Goal: Task Accomplishment & Management: Manage account settings

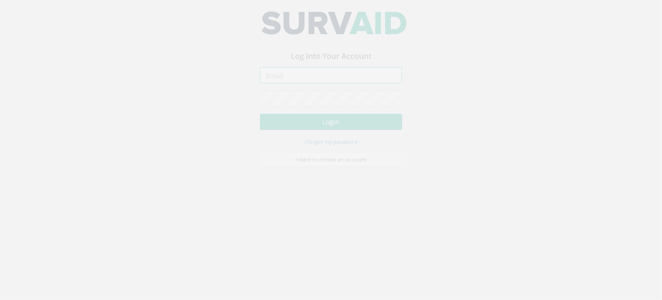
type input "[PERSON_NAME][EMAIL_ADDRESS][PERSON_NAME][DOMAIN_NAME]"
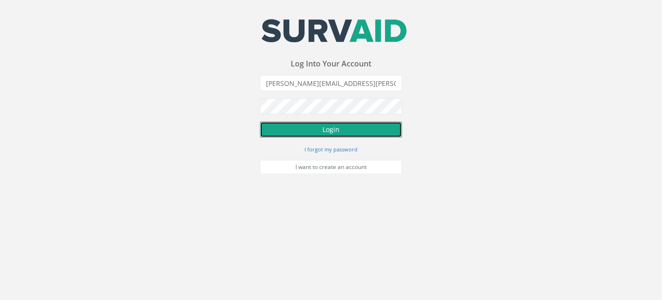
click at [327, 130] on button "Login" at bounding box center [331, 129] width 142 height 16
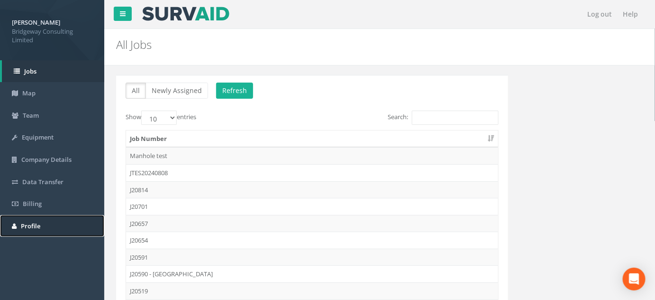
click at [44, 221] on link "Profile" at bounding box center [52, 226] width 104 height 22
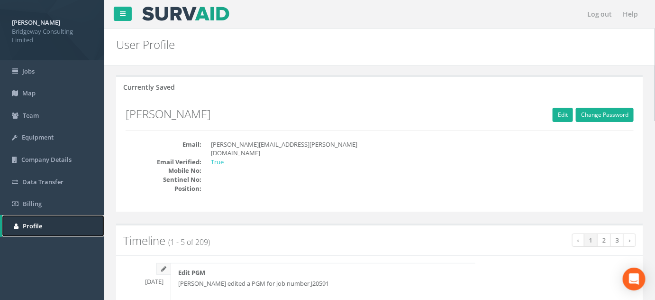
click at [41, 227] on span "Profile" at bounding box center [32, 225] width 19 height 9
click at [38, 120] on link "Team" at bounding box center [52, 115] width 104 height 22
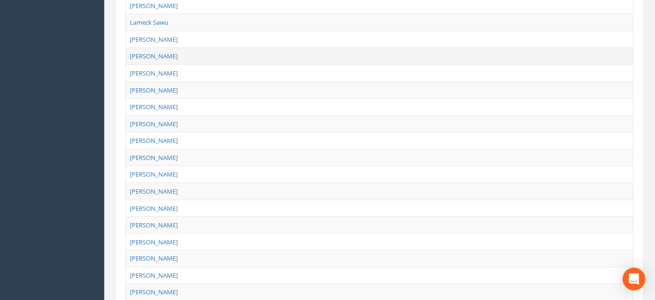
scroll to position [388, 0]
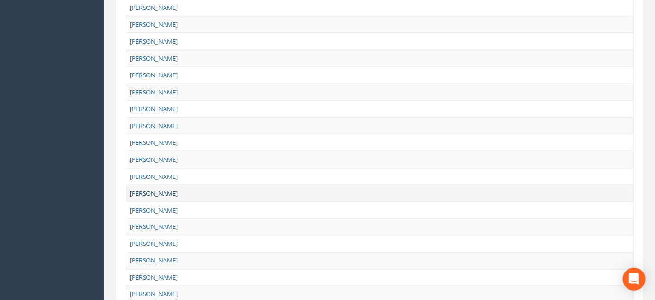
click at [147, 189] on link "[PERSON_NAME]" at bounding box center [154, 193] width 48 height 9
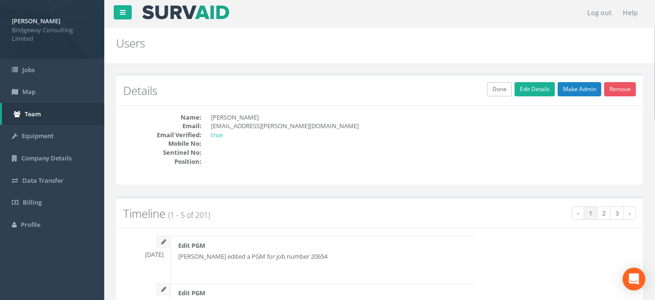
scroll to position [0, 0]
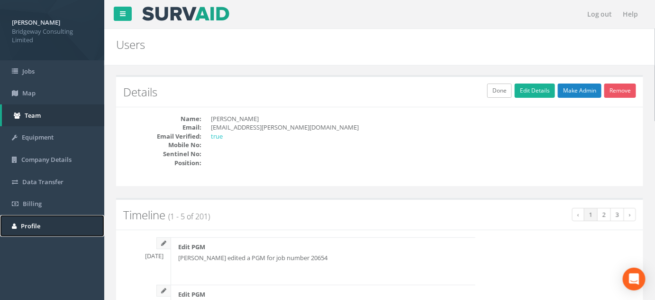
click at [22, 221] on span "Profile" at bounding box center [30, 225] width 19 height 9
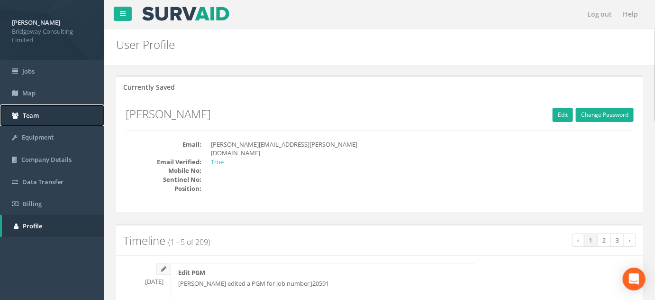
click at [33, 119] on link "Team" at bounding box center [52, 115] width 104 height 22
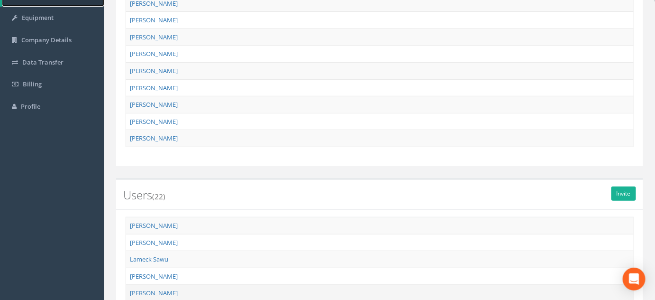
scroll to position [215, 0]
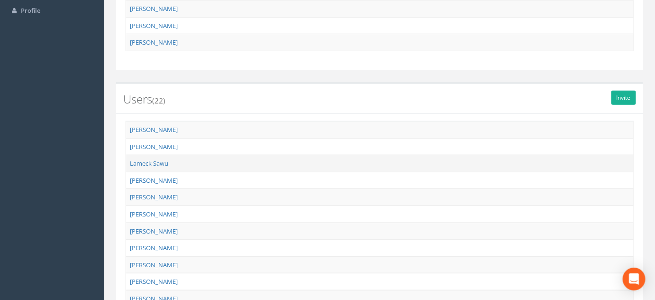
click at [162, 165] on td "Lameck Sawu" at bounding box center [380, 163] width 508 height 17
click at [158, 164] on link "Lameck Sawu" at bounding box center [149, 163] width 38 height 9
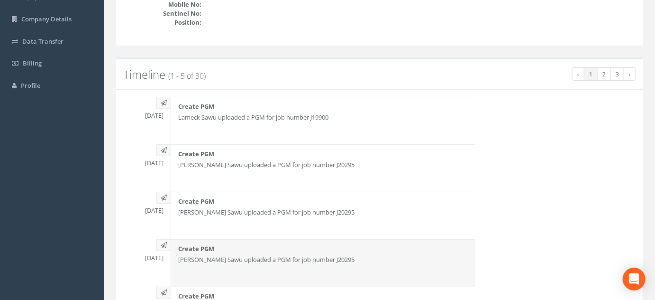
scroll to position [0, 0]
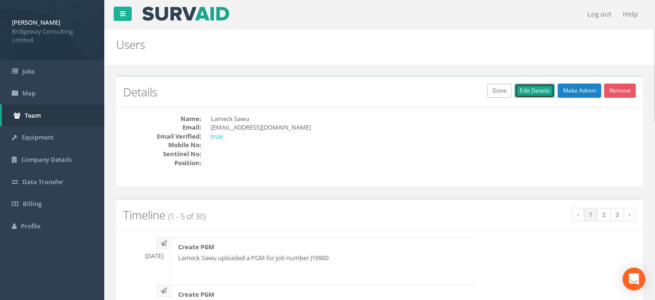
click at [532, 93] on link "Edit Details" at bounding box center [535, 90] width 40 height 14
type input "Lameck Sawu"
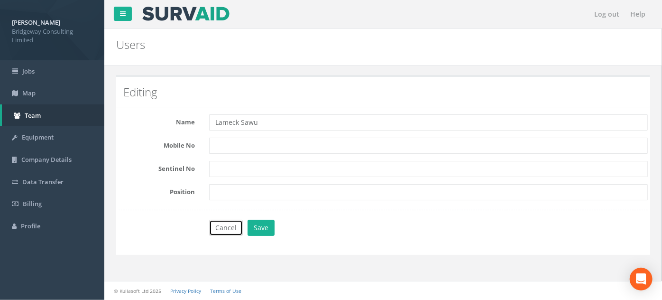
click at [219, 222] on button "Cancel" at bounding box center [226, 228] width 34 height 16
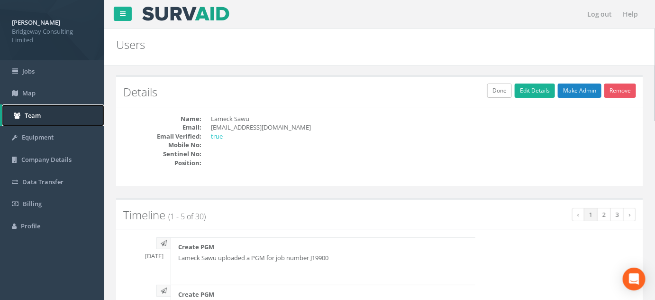
click at [27, 108] on link "Team" at bounding box center [53, 115] width 102 height 22
drag, startPoint x: 18, startPoint y: 119, endPoint x: 123, endPoint y: 119, distance: 105.7
click at [17, 119] on link "Team" at bounding box center [53, 115] width 102 height 22
click at [495, 92] on link "Done" at bounding box center [499, 90] width 25 height 14
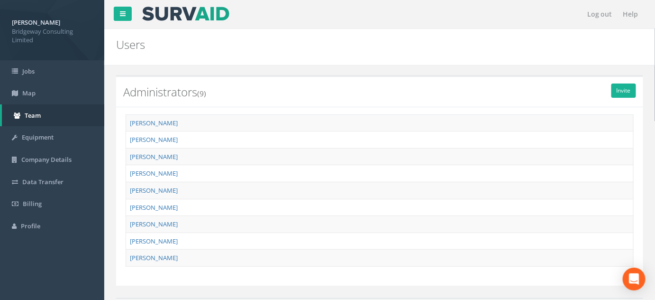
click at [176, 11] on image at bounding box center [185, 14] width 89 height 14
click at [133, 12] on div at bounding box center [119, 11] width 30 height 23
click at [115, 14] on link at bounding box center [123, 14] width 18 height 14
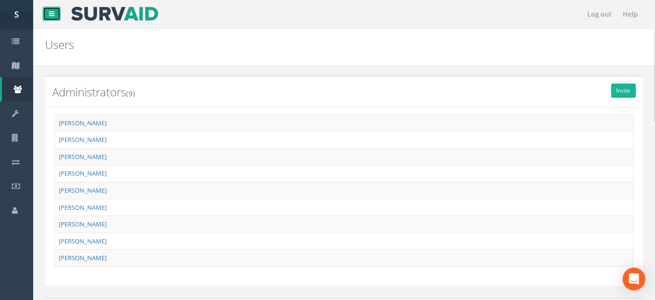
click at [48, 11] on link at bounding box center [52, 14] width 18 height 14
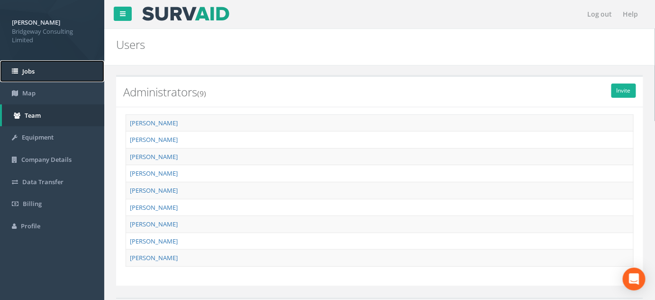
click at [46, 81] on link "Jobs" at bounding box center [52, 71] width 104 height 22
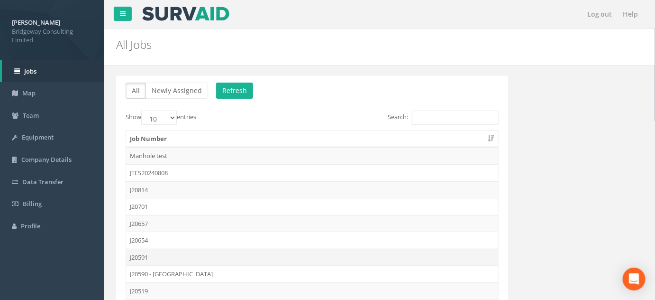
click at [140, 253] on td "J20591" at bounding box center [312, 256] width 372 height 17
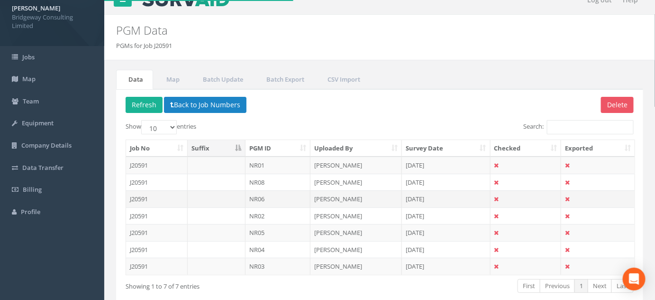
scroll to position [43, 0]
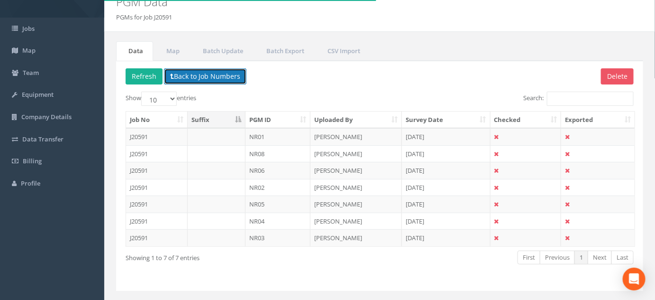
click at [194, 75] on button "Back to Job Numbers" at bounding box center [205, 76] width 83 height 16
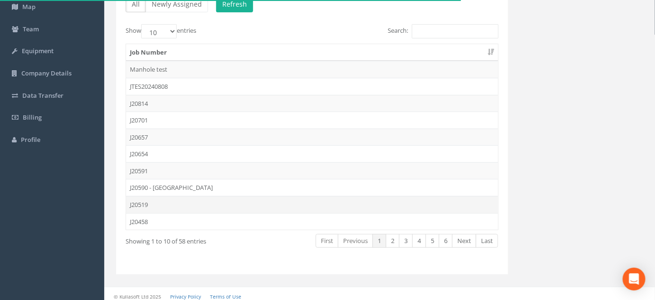
scroll to position [89, 0]
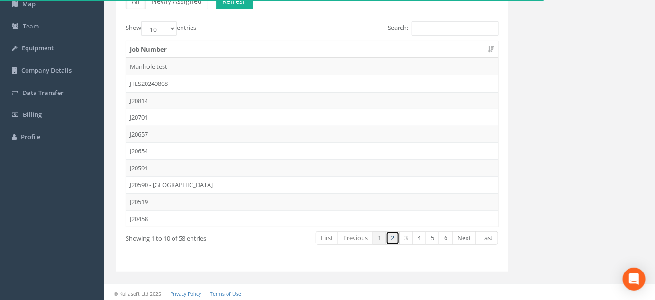
click at [398, 236] on link "2" at bounding box center [393, 238] width 14 height 14
click at [406, 237] on link "3" at bounding box center [406, 238] width 14 height 14
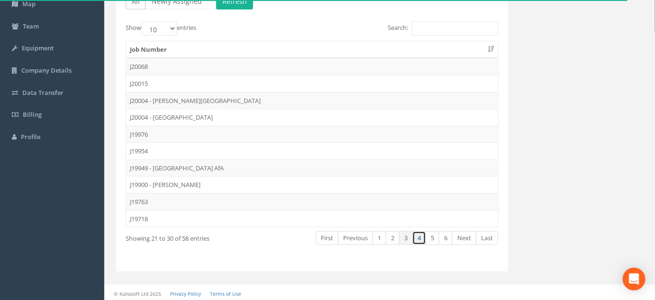
click at [420, 239] on link "4" at bounding box center [420, 238] width 14 height 14
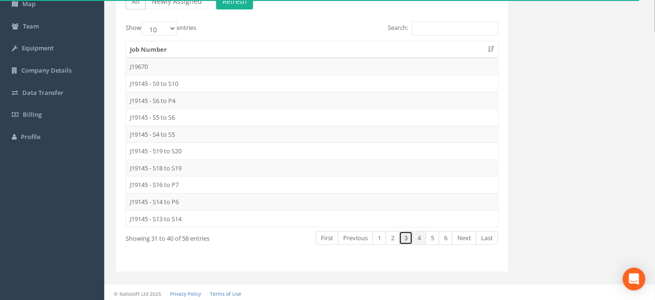
click at [409, 236] on link "3" at bounding box center [406, 238] width 14 height 14
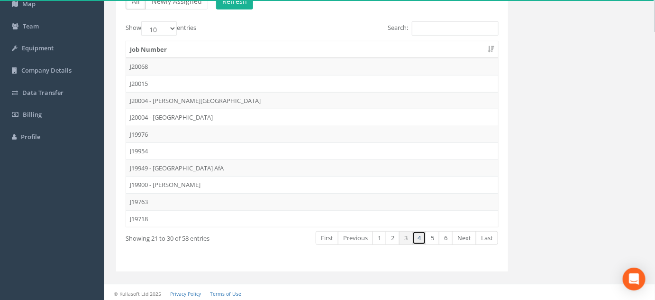
click at [421, 239] on link "4" at bounding box center [420, 238] width 14 height 14
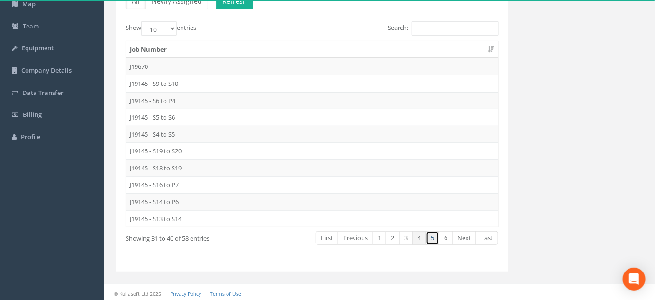
click at [428, 236] on link "5" at bounding box center [433, 238] width 14 height 14
